Goal: Navigation & Orientation: Find specific page/section

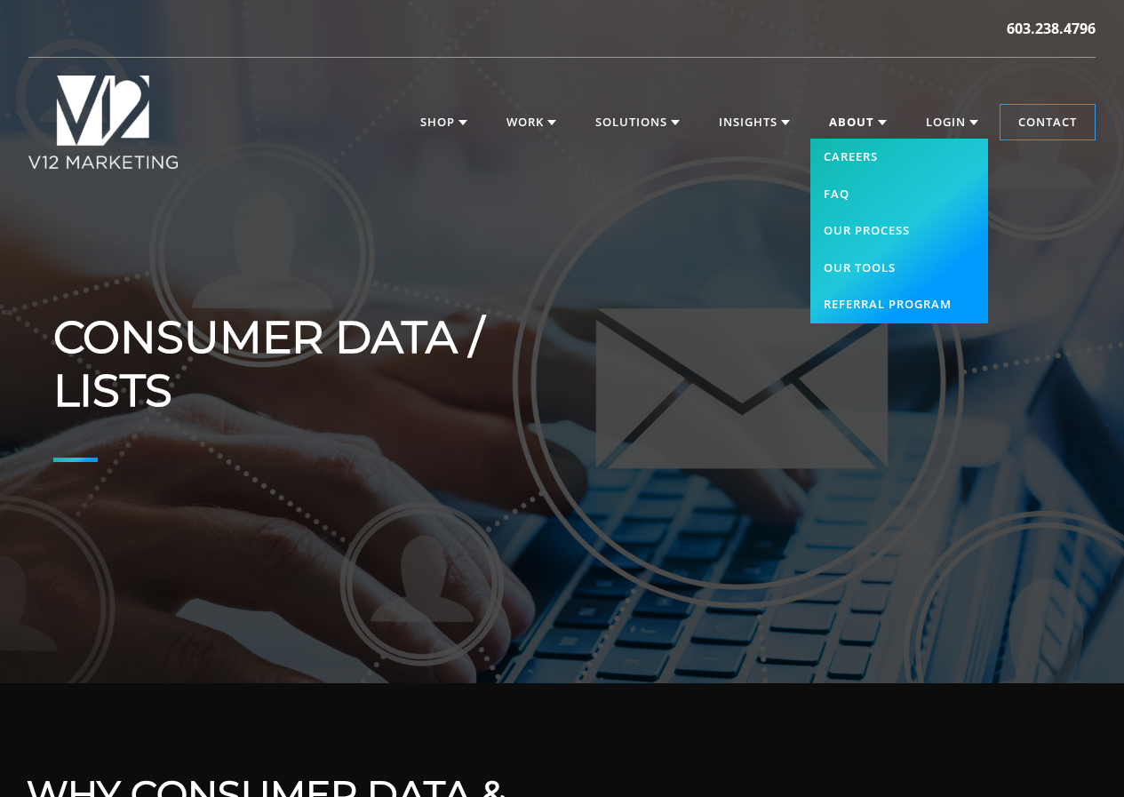
click at [826, 125] on link "About" at bounding box center [857, 123] width 93 height 36
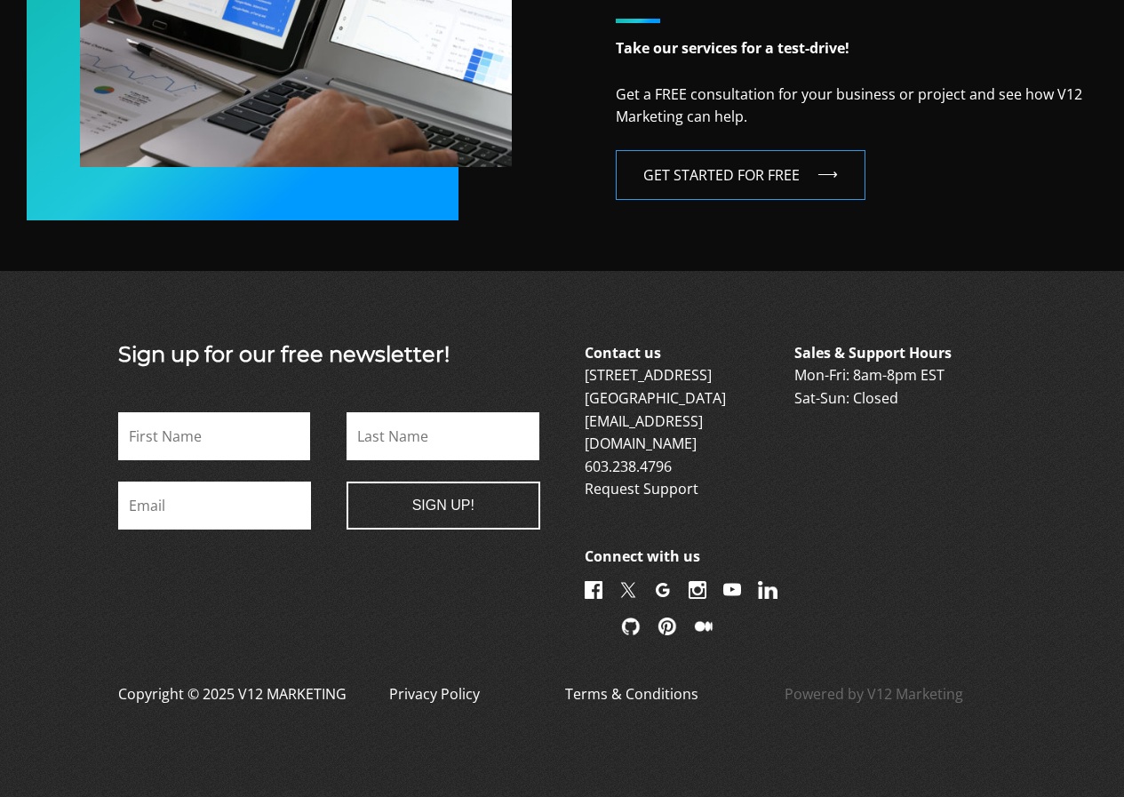
scroll to position [3132, 0]
click at [758, 583] on img at bounding box center [768, 590] width 20 height 18
